Goal: Task Accomplishment & Management: Manage account settings

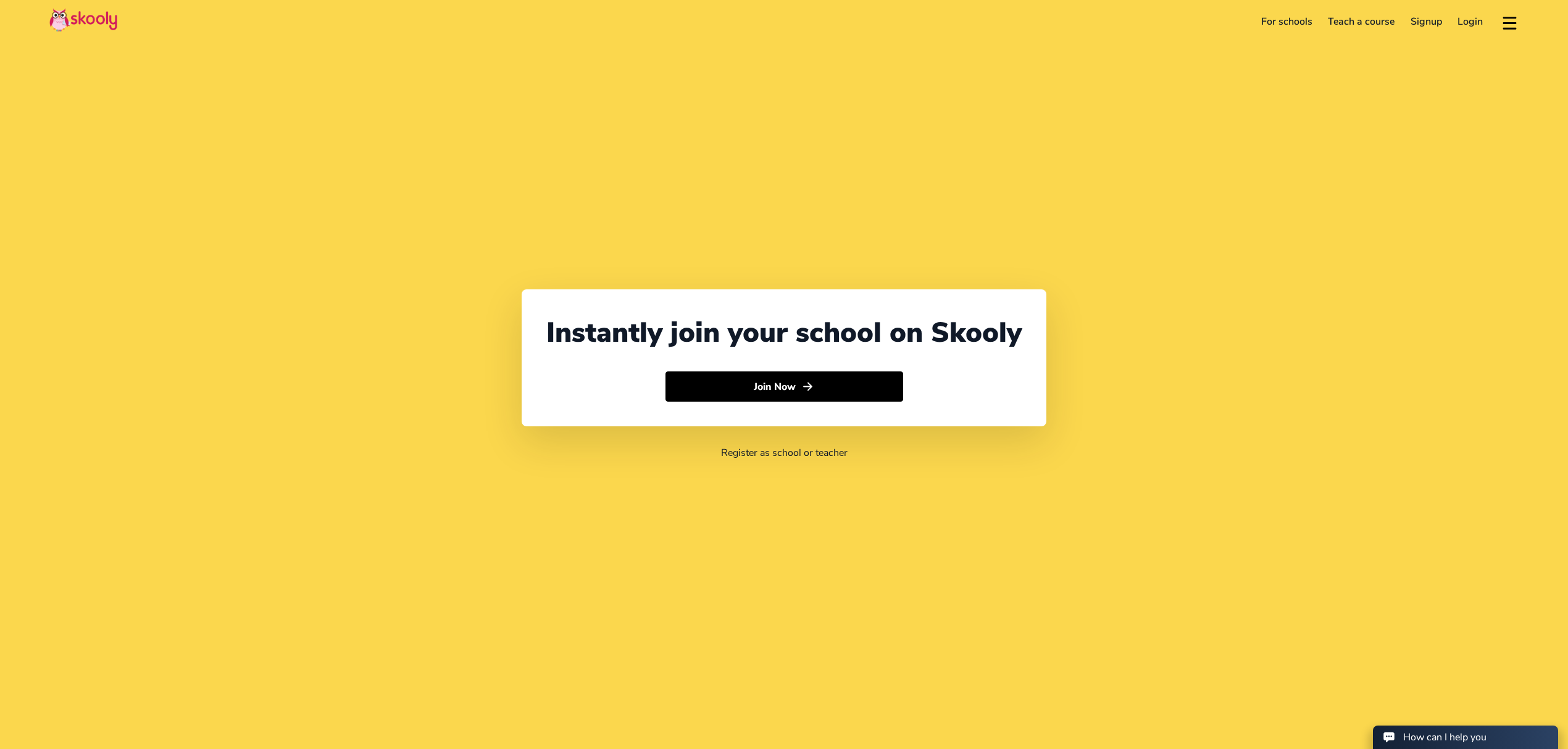
select select "971"
select select "[GEOGRAPHIC_DATA]"
select select "[GEOGRAPHIC_DATA]/[GEOGRAPHIC_DATA]"
click at [1478, 25] on link "Login" at bounding box center [1470, 21] width 41 height 20
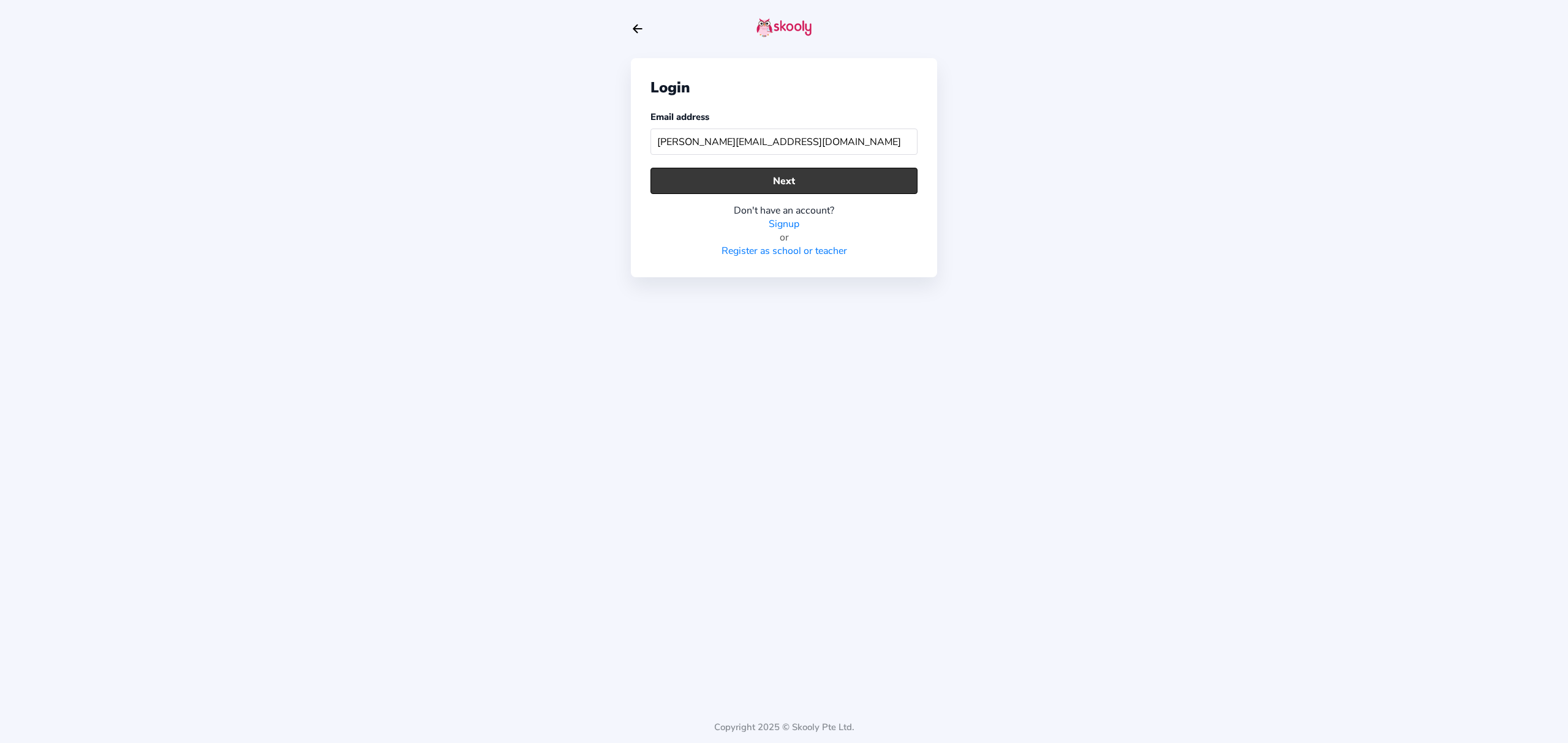
type input "[PERSON_NAME][EMAIL_ADDRESS][DOMAIN_NAME]"
click at [775, 181] on button "Next" at bounding box center [784, 181] width 267 height 27
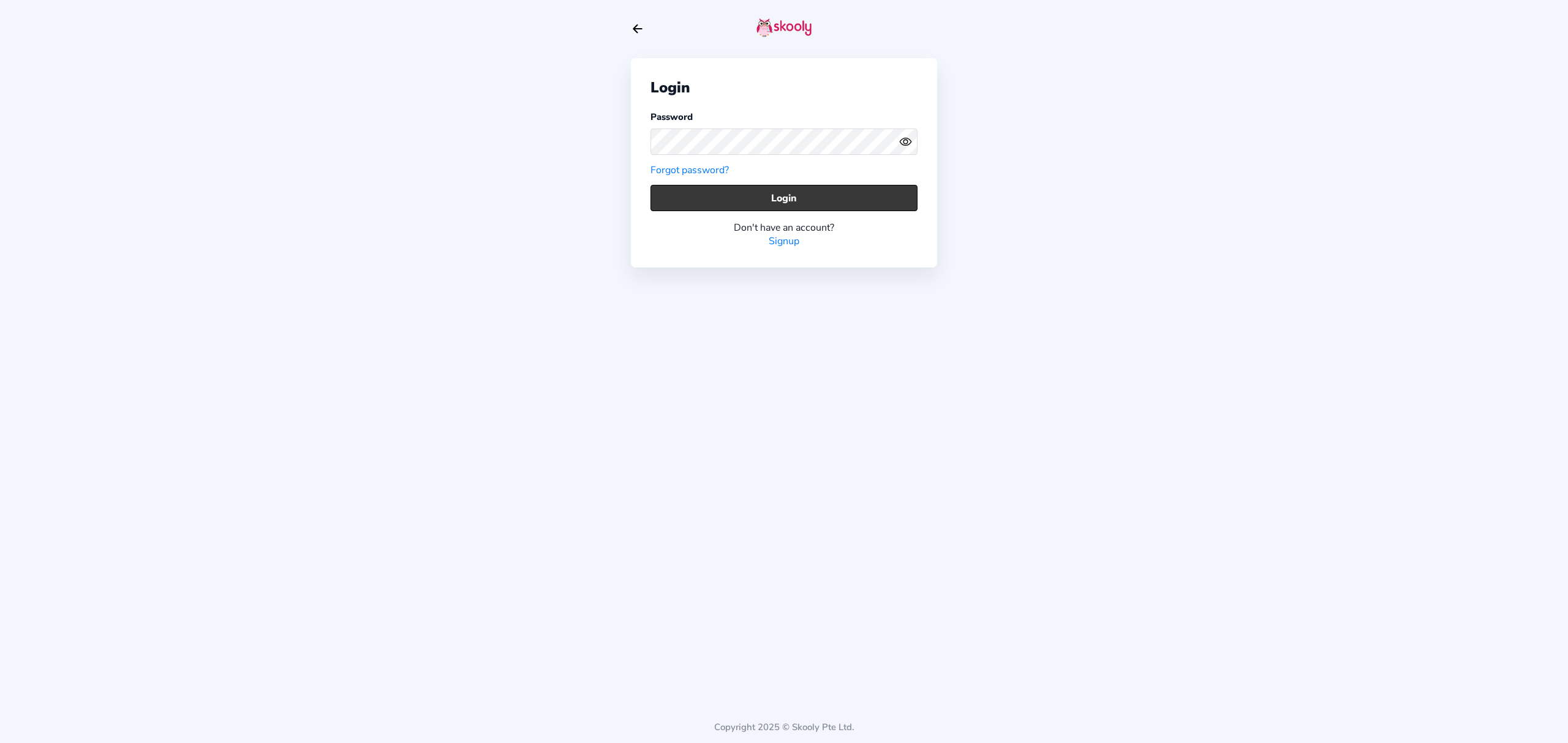
click at [776, 185] on button "Login" at bounding box center [784, 198] width 267 height 27
